Goal: Navigation & Orientation: Find specific page/section

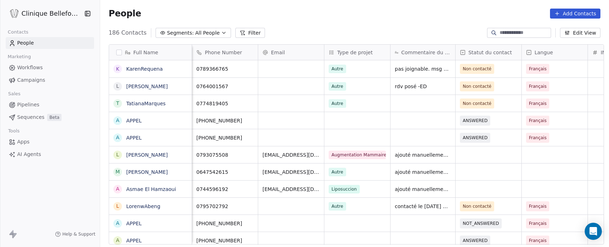
scroll to position [0, 1]
click at [142, 71] on link "KarenRequena" at bounding box center [144, 69] width 36 height 6
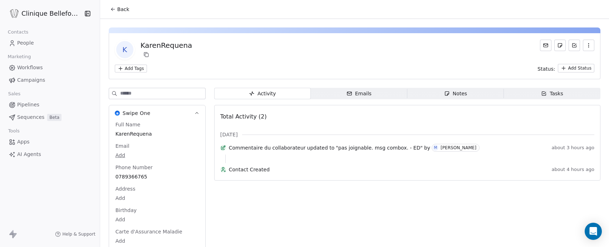
click at [25, 46] on span "People" at bounding box center [25, 43] width 17 height 8
click at [43, 40] on link "People" at bounding box center [50, 43] width 88 height 12
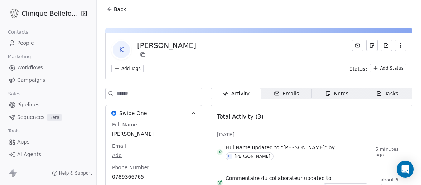
click at [118, 17] on div "Back" at bounding box center [259, 9] width 324 height 19
click at [120, 6] on span "Back" at bounding box center [120, 9] width 12 height 7
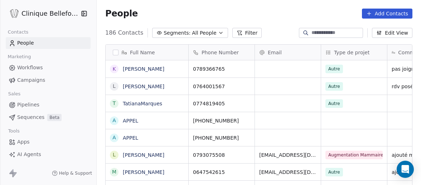
scroll to position [163, 324]
